Goal: Use online tool/utility: Utilize a website feature to perform a specific function

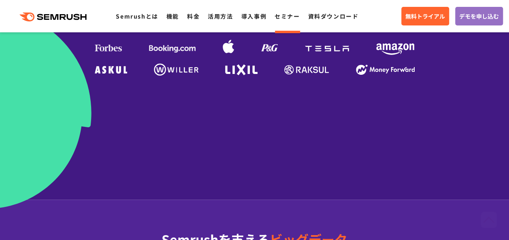
scroll to position [324, 0]
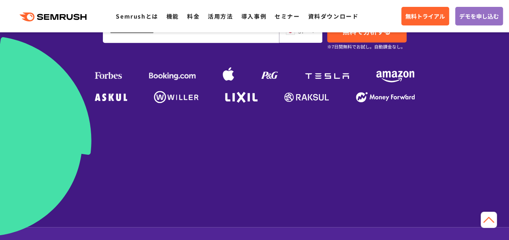
scroll to position [202, 0]
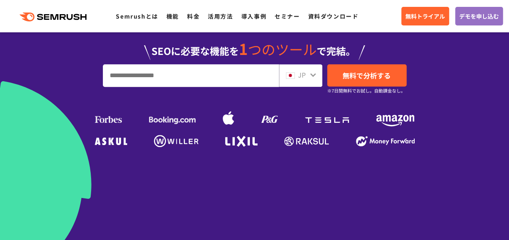
click at [193, 78] on input "URL、キーワードを入力してください" at bounding box center [190, 76] width 175 height 22
type input "*"
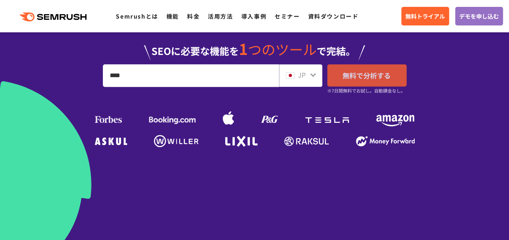
type input "****"
click at [380, 77] on span "無料で分析する" at bounding box center [366, 75] width 48 height 10
